Goal: Task Accomplishment & Management: Use online tool/utility

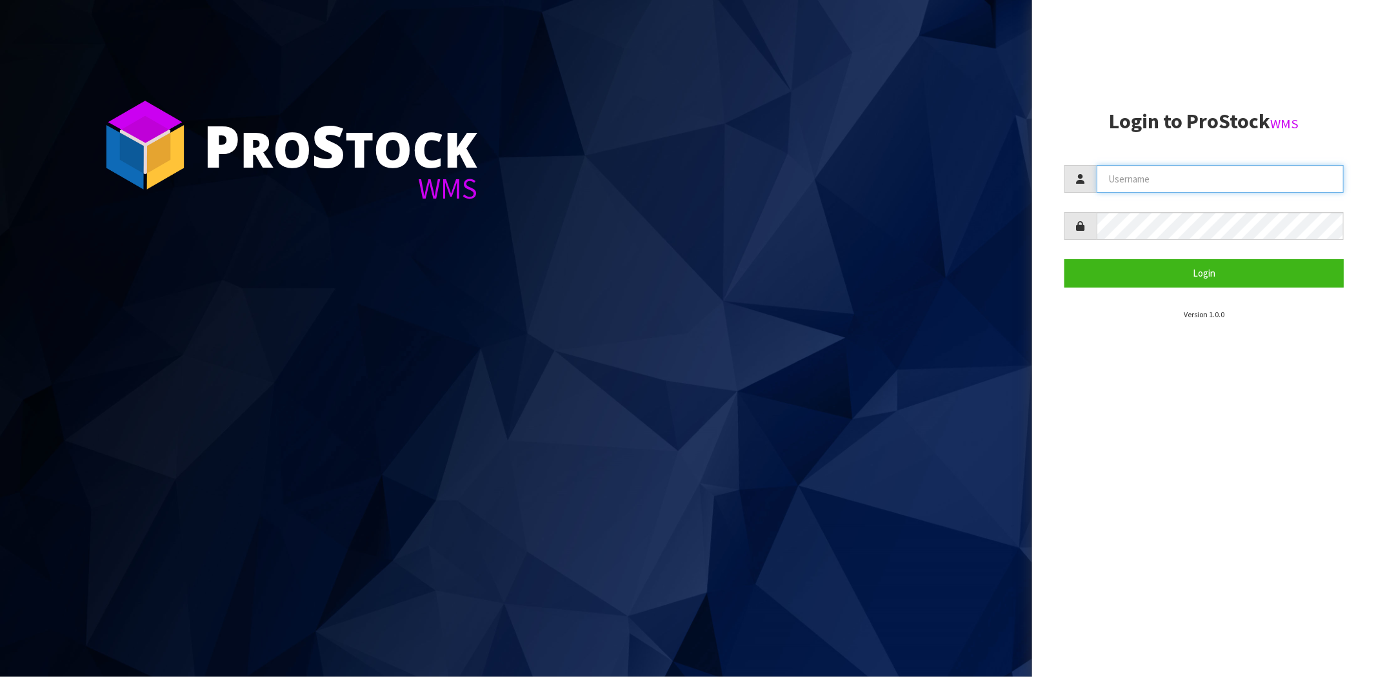
click at [1159, 174] on input "text" at bounding box center [1219, 179] width 247 height 28
type input "[PERSON_NAME][EMAIL_ADDRESS][DOMAIN_NAME]"
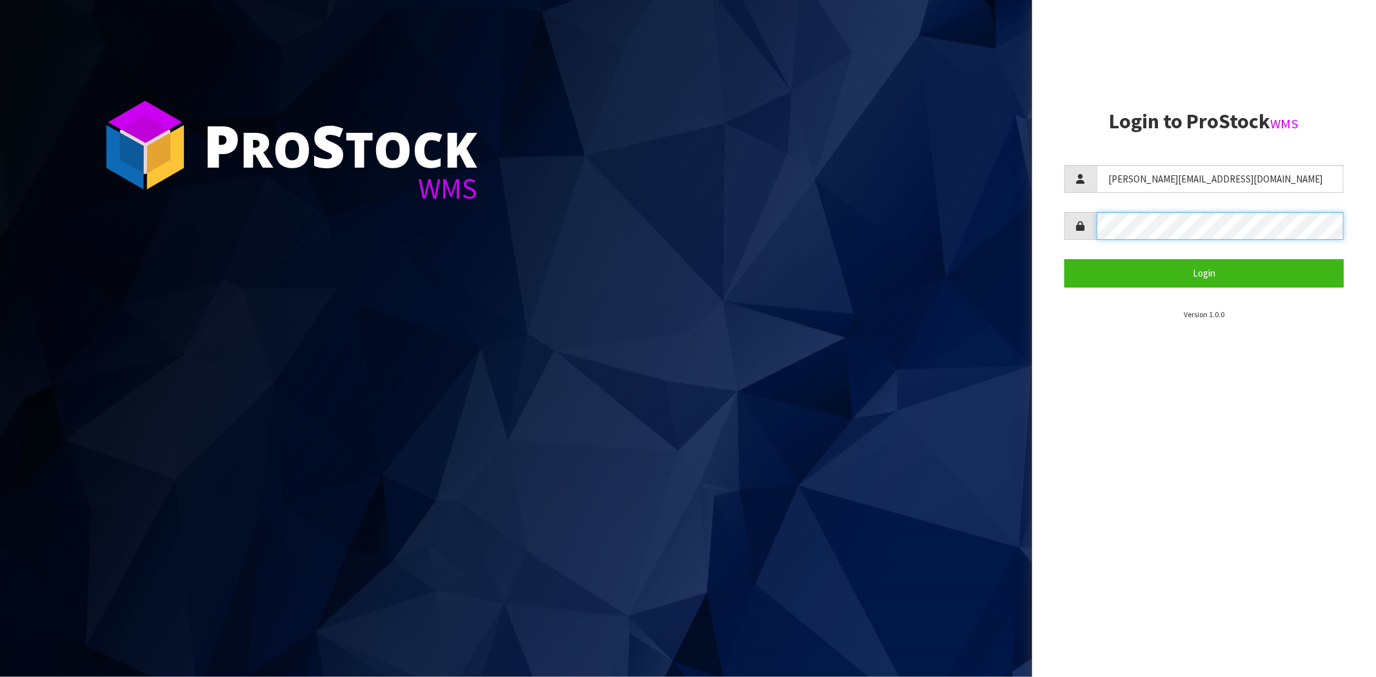
click at [1064, 259] on button "Login" at bounding box center [1203, 273] width 279 height 28
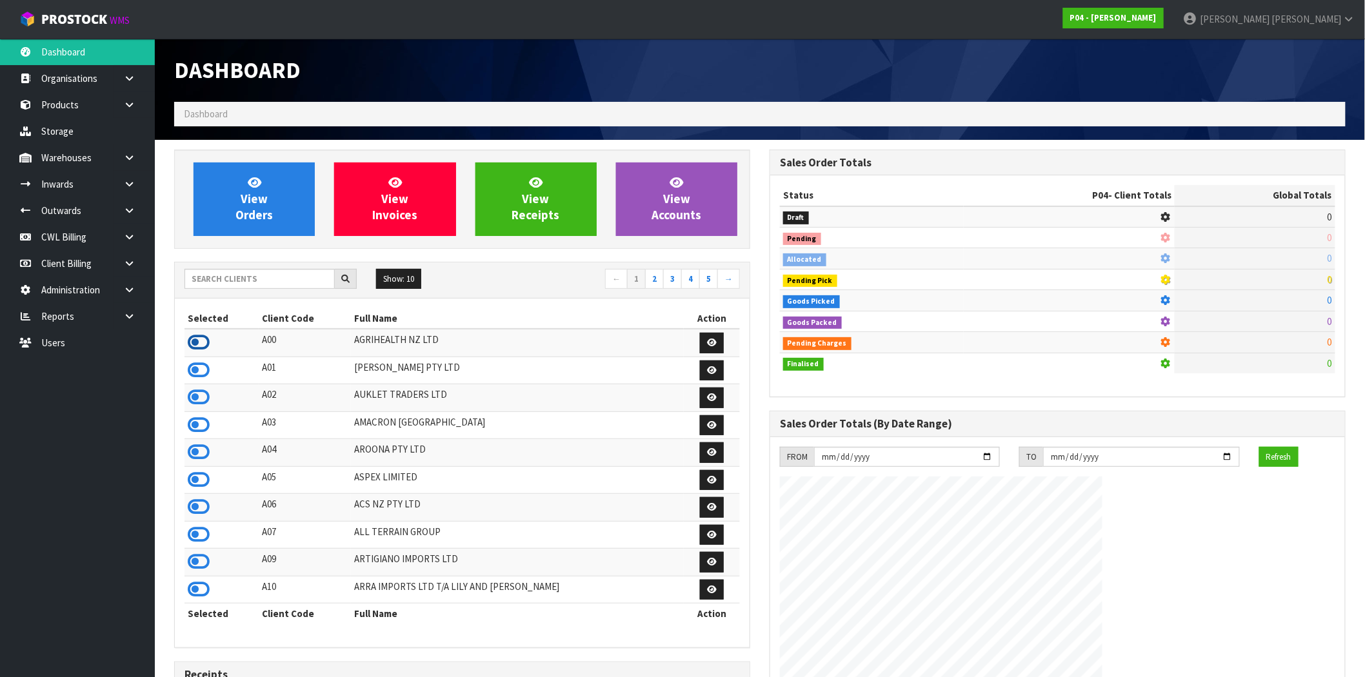
click at [197, 339] on icon at bounding box center [199, 342] width 22 height 19
click at [143, 182] on link at bounding box center [134, 184] width 41 height 26
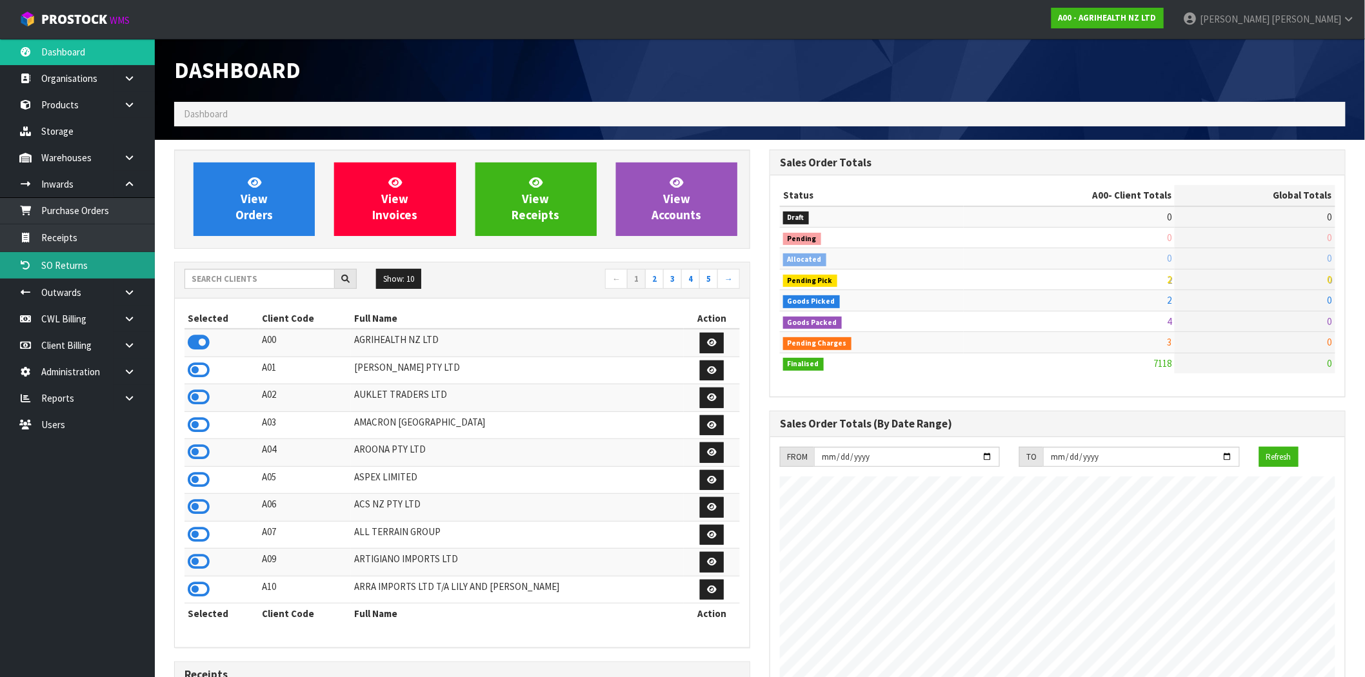
click at [72, 269] on link "SO Returns" at bounding box center [77, 265] width 155 height 26
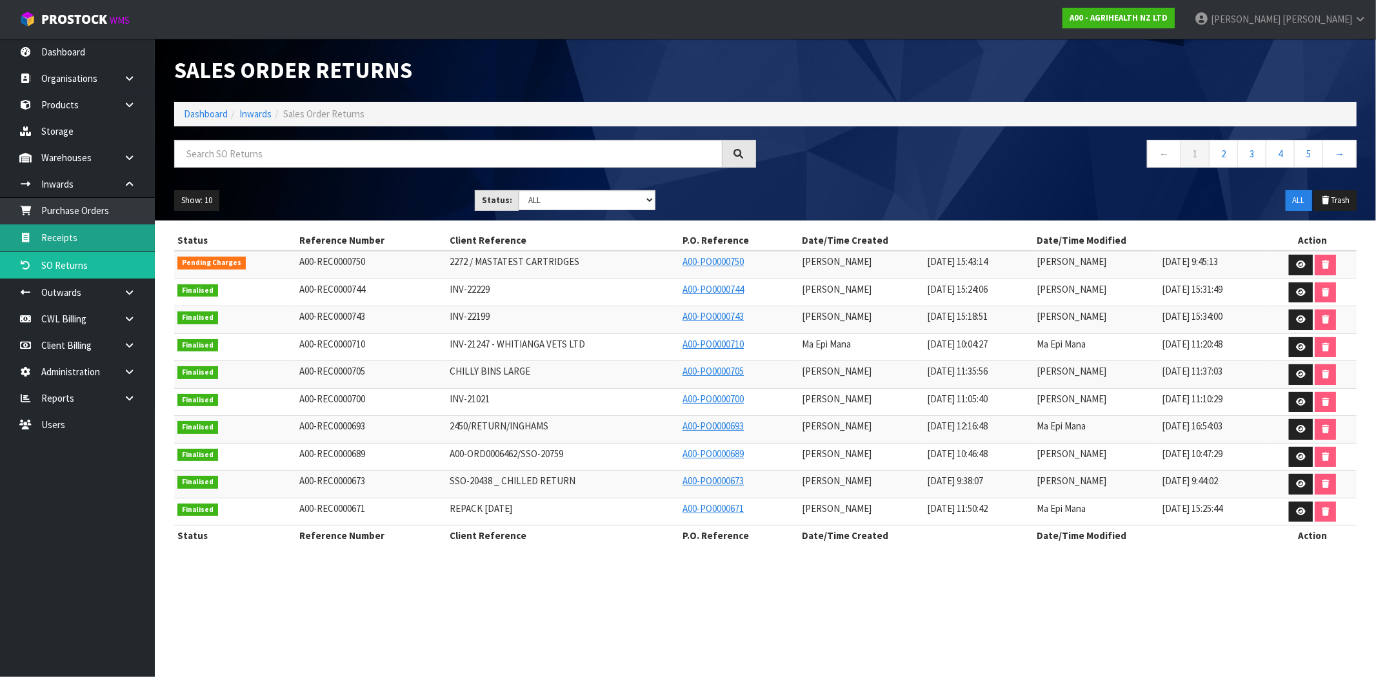
click at [76, 237] on link "Receipts" at bounding box center [77, 237] width 155 height 26
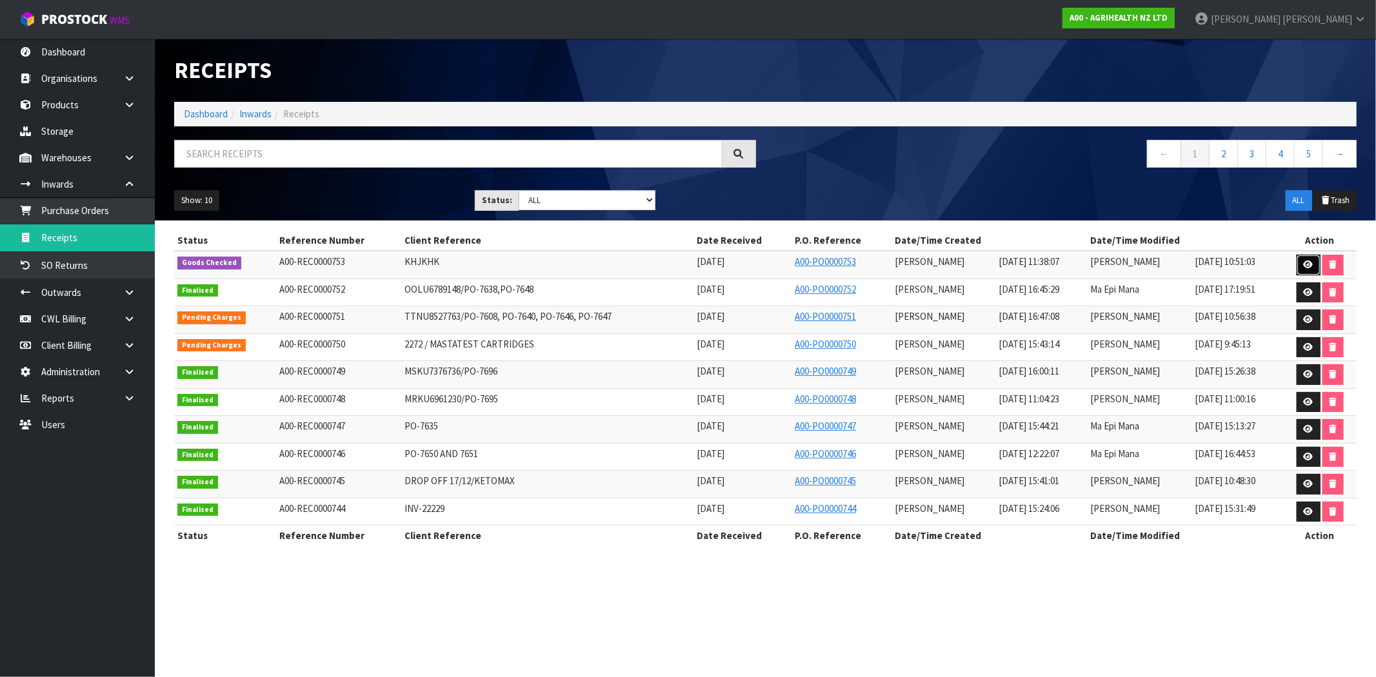
click at [1307, 264] on icon at bounding box center [1308, 265] width 10 height 8
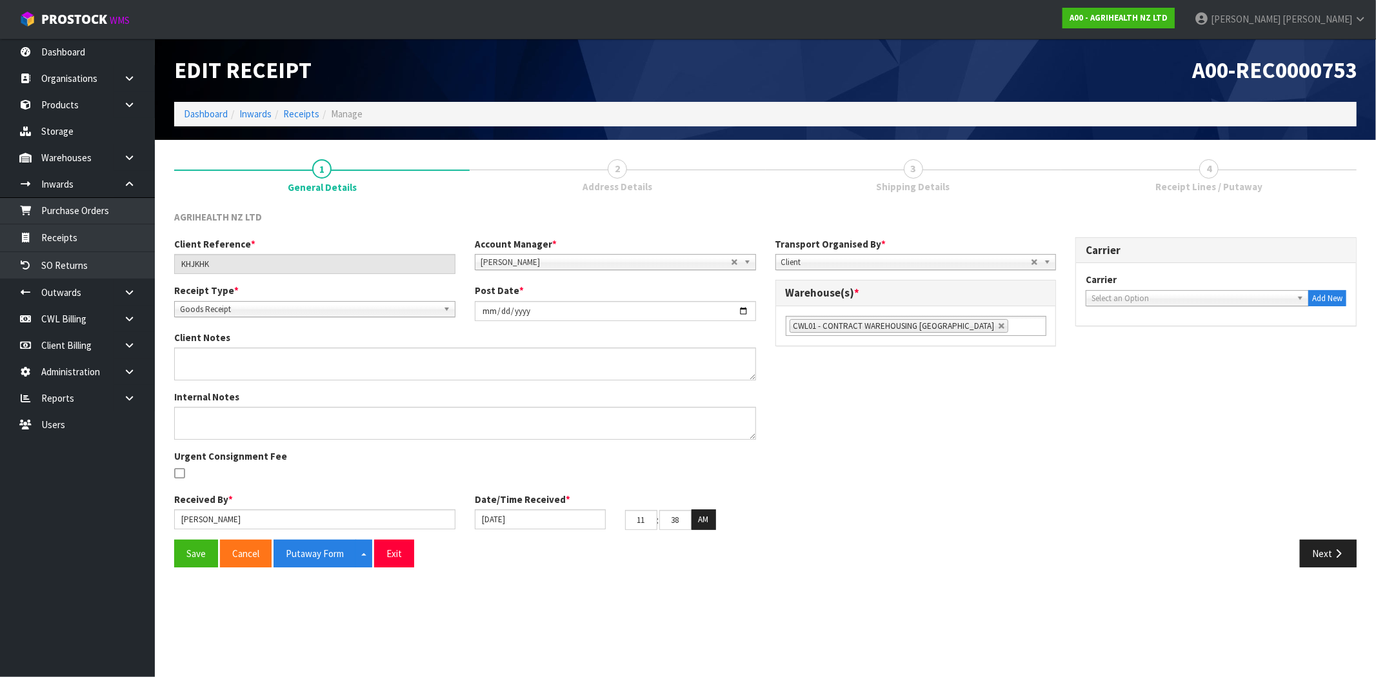
click at [1172, 201] on div "AGRIHEALTH NZ LTD Client Reference * [GEOGRAPHIC_DATA] Account Manager * [PERSO…" at bounding box center [765, 389] width 1182 height 377
click at [927, 174] on link "3 Shipping Details" at bounding box center [913, 175] width 295 height 51
drag, startPoint x: 637, startPoint y: 183, endPoint x: 679, endPoint y: 198, distance: 44.7
click at [637, 181] on span "Address Details" at bounding box center [617, 187] width 70 height 14
click at [1325, 552] on button "Next" at bounding box center [1327, 554] width 57 height 28
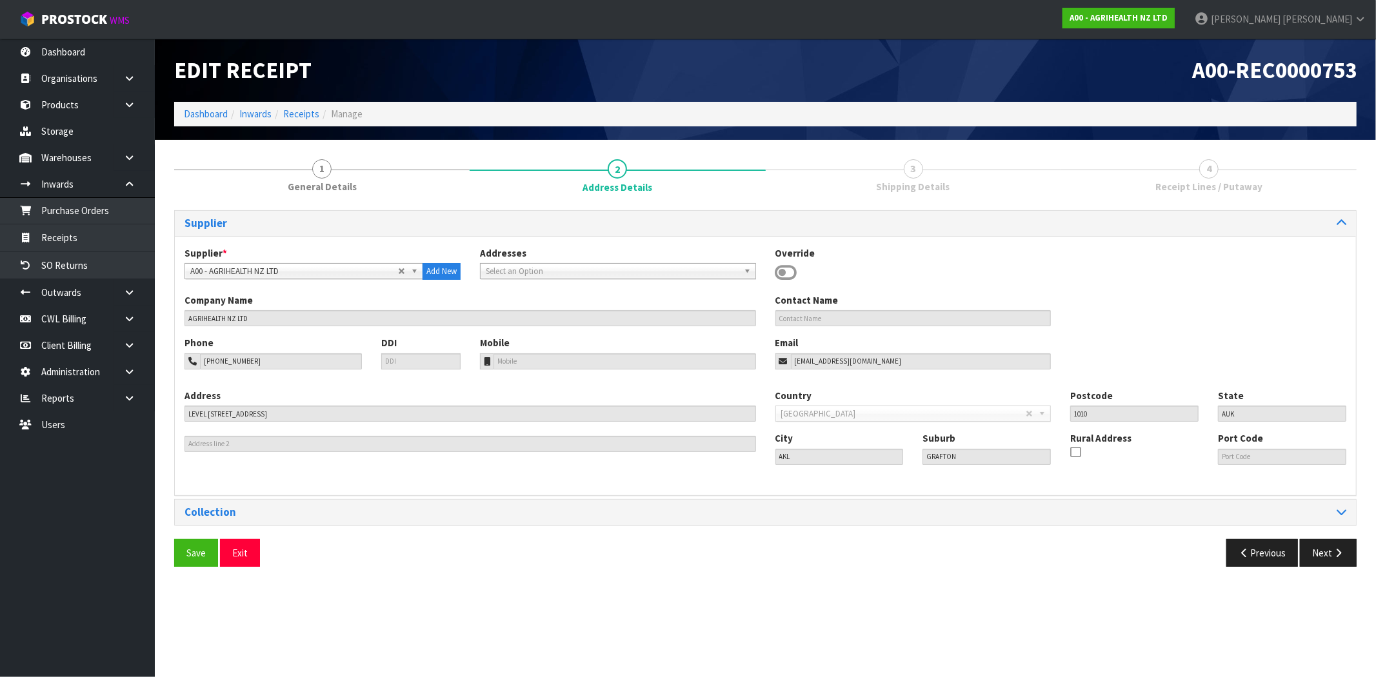
click at [1336, 537] on div "Supplier Supplier * A00 - AGRIHEALTH NZ LTD A01 - [PERSON_NAME] PTY LTD A02 - A…" at bounding box center [765, 393] width 1182 height 366
click at [1334, 548] on icon "button" at bounding box center [1338, 553] width 12 height 10
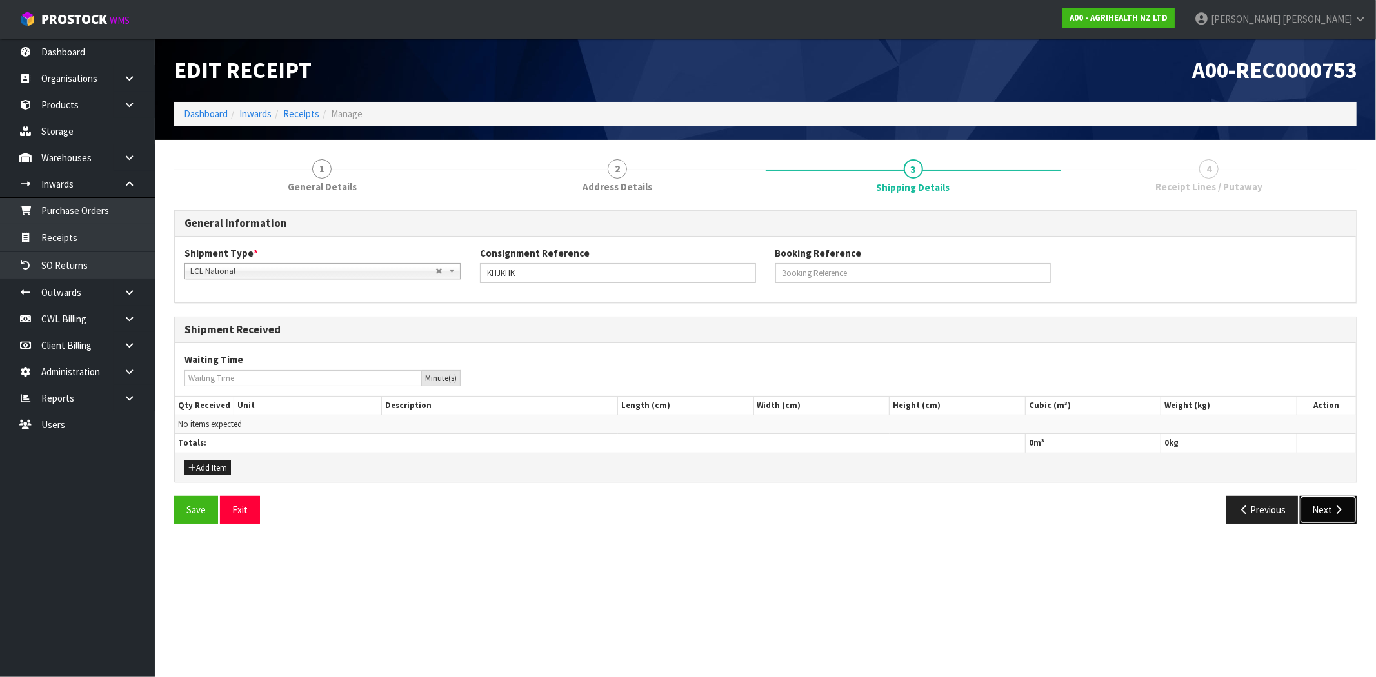
click at [1325, 515] on button "Next" at bounding box center [1327, 510] width 57 height 28
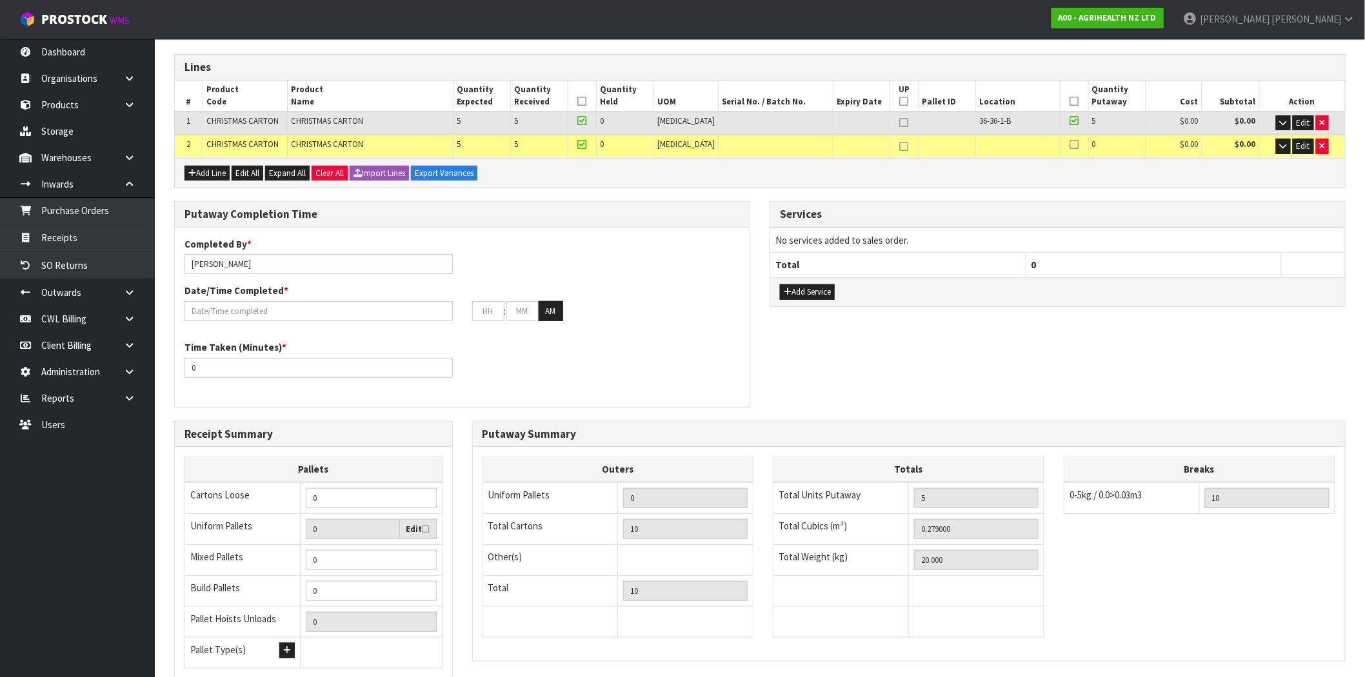
scroll to position [261, 0]
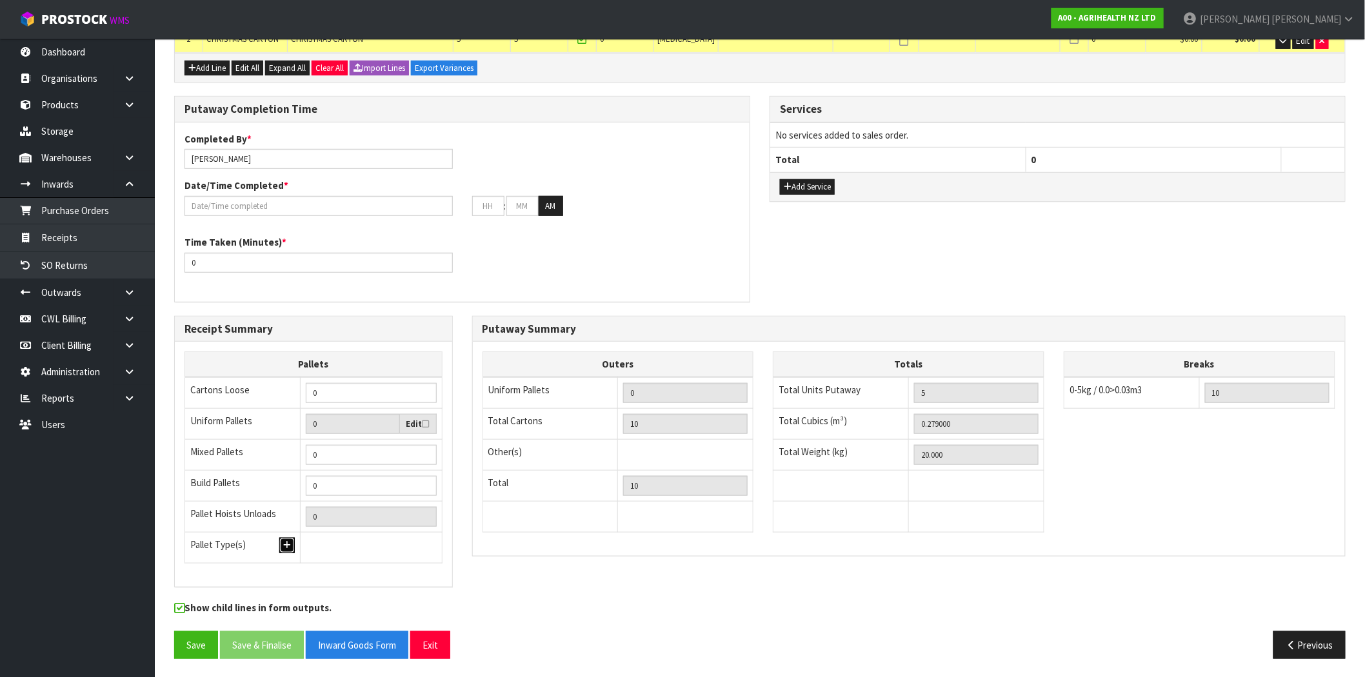
click at [286, 542] on icon "button" at bounding box center [287, 545] width 8 height 8
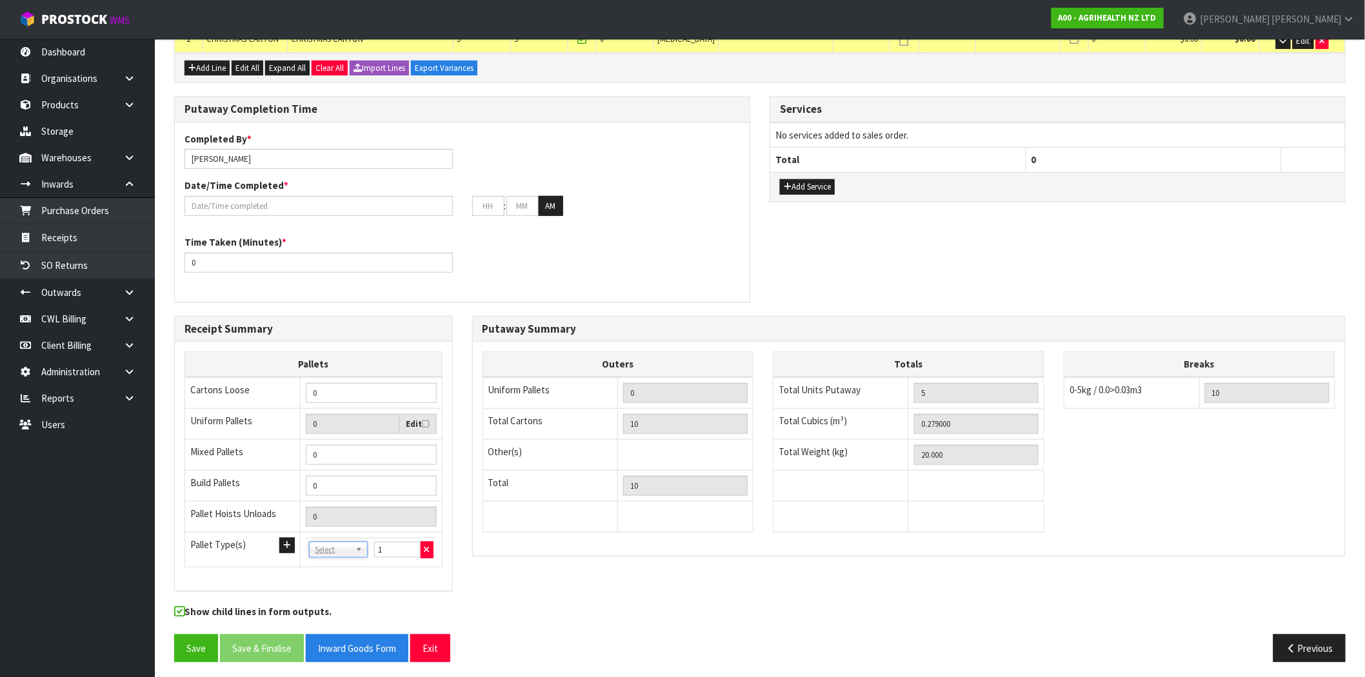
click at [529, 569] on div "Receipt Summary Pallets Cartons Loose 0 Uniform Pallets 0 Edit Mixed Pallets 0 …" at bounding box center [759, 460] width 1191 height 289
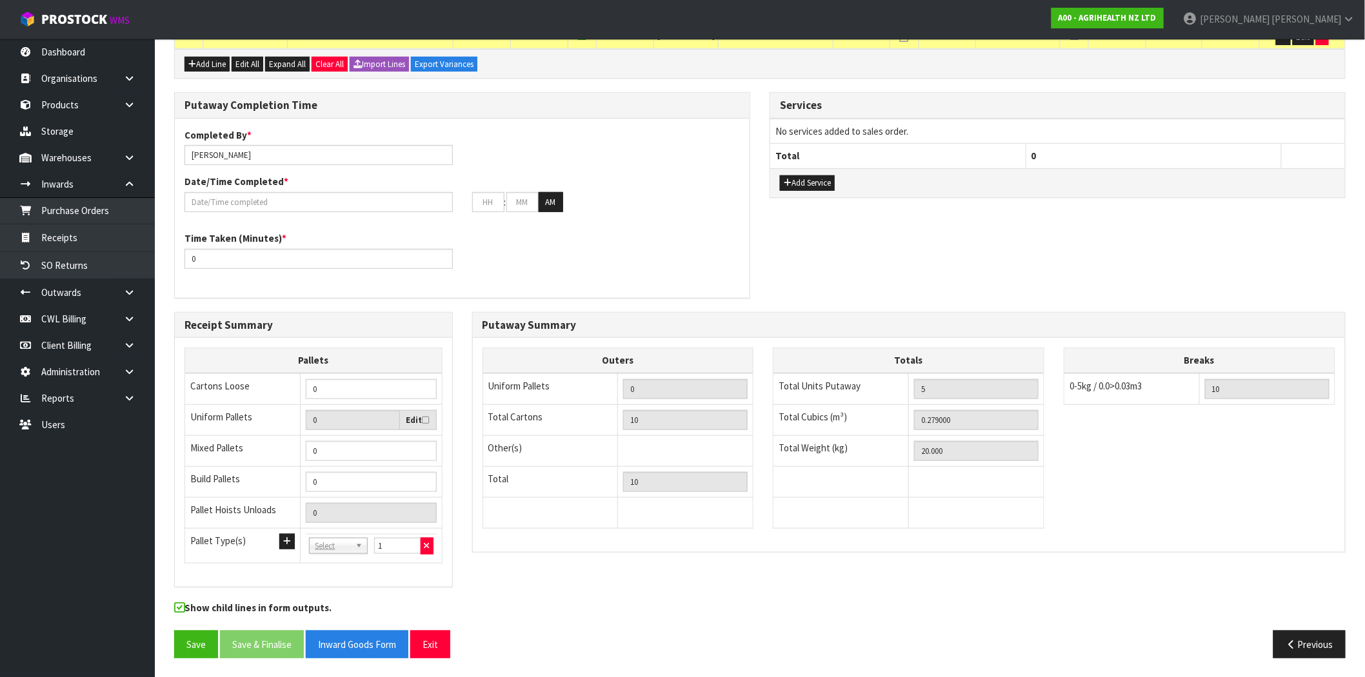
scroll to position [262, 0]
